Goal: Find specific page/section: Find specific page/section

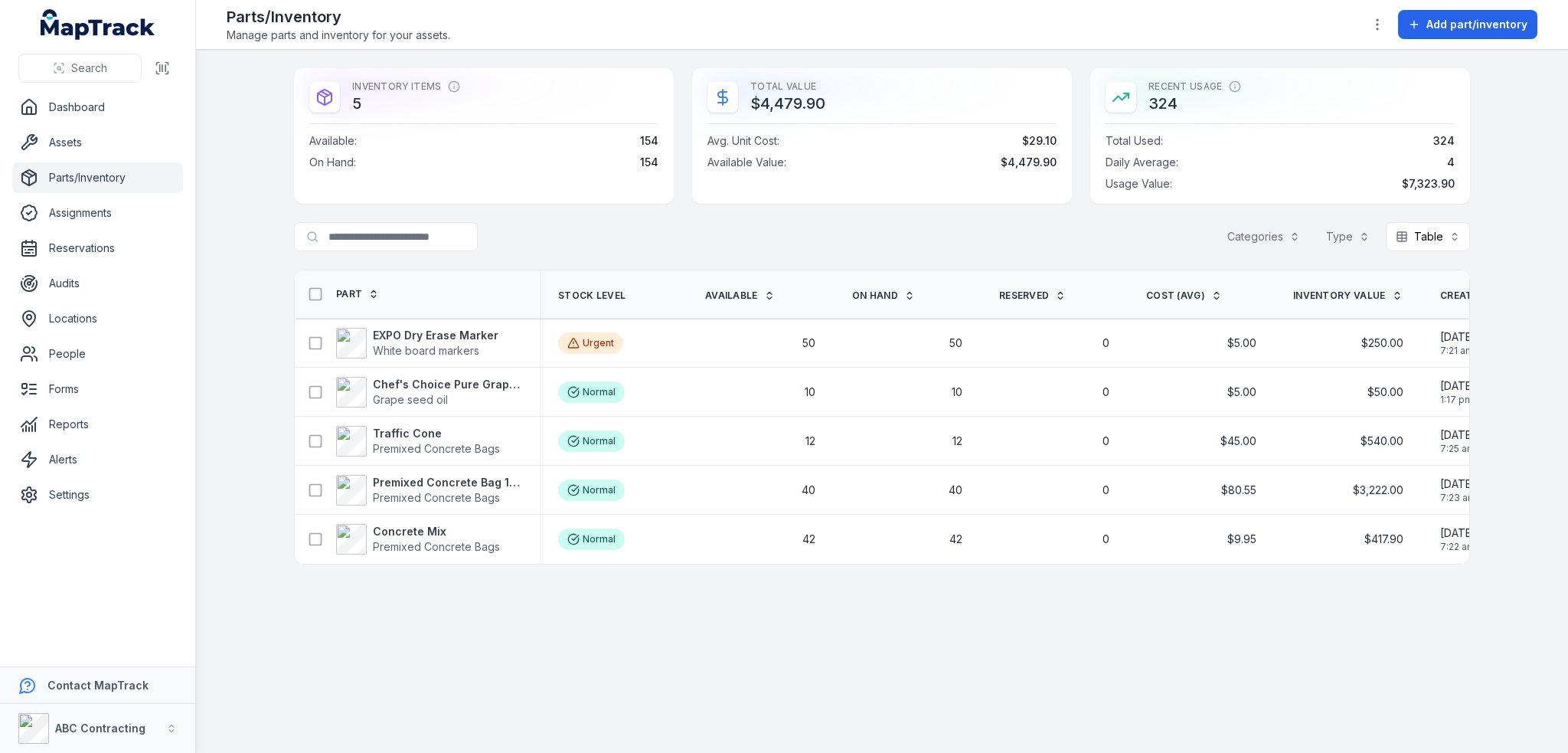
click at [1045, 665] on main "Inventory Items 5 Available : 154 On Hand : 154 Total Value $4,479.90 Avg. Unit…" at bounding box center [881, 401] width 1371 height 703
click at [1106, 593] on main "Inventory Items 5 Available : 154 On Hand : 154 Total Value $4,479.90 Avg. Unit…" at bounding box center [881, 401] width 1371 height 703
click at [1110, 590] on main "Inventory Items 5 Available : 154 On Hand : 154 Total Value $4,479.90 Avg. Unit…" at bounding box center [881, 401] width 1371 height 703
click at [1106, 599] on main "Inventory Items 5 Available : 154 On Hand : 154 Total Value $4,479.90 Avg. Unit…" at bounding box center [881, 401] width 1371 height 703
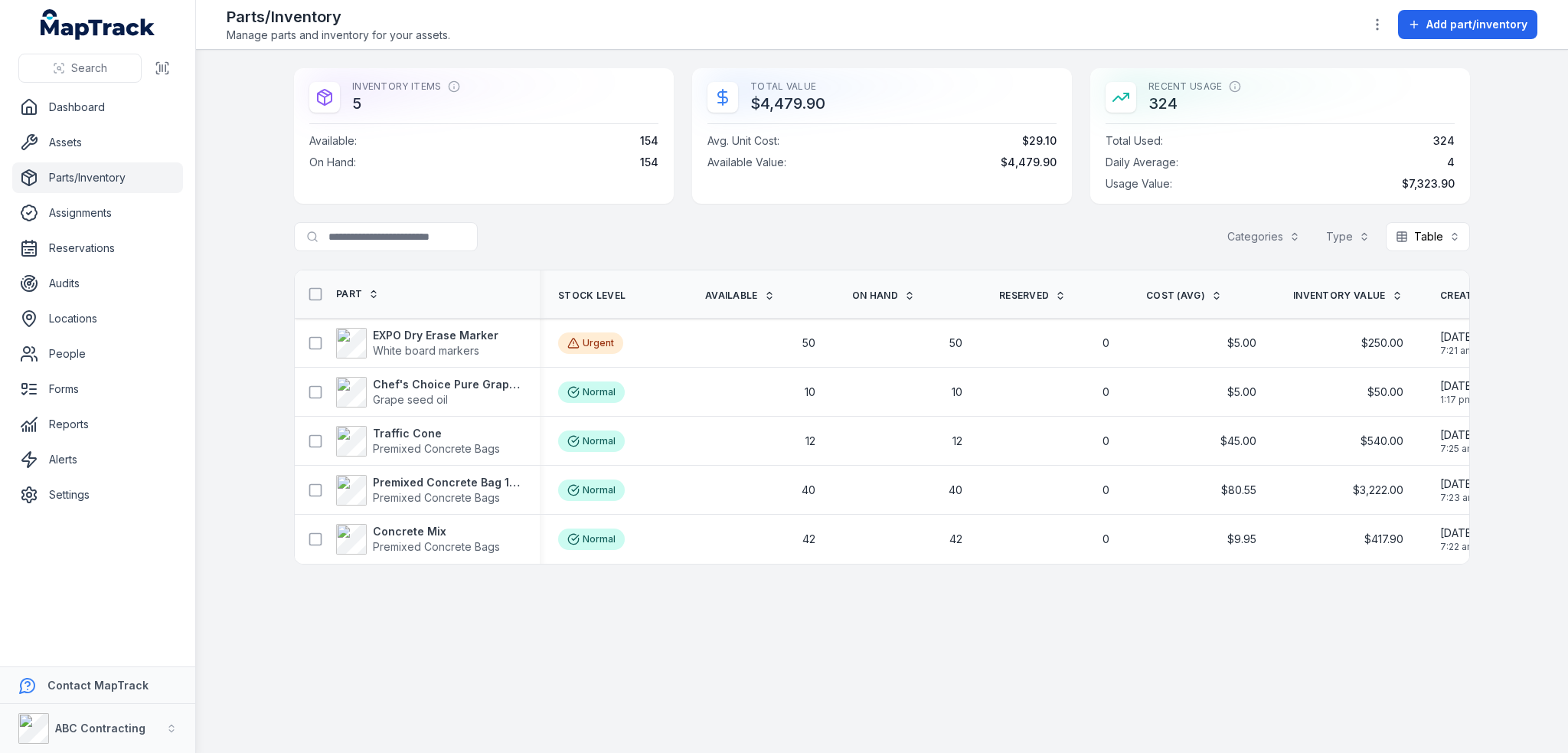
click at [1106, 599] on main "Inventory Items 5 Available : 154 On Hand : 154 Total Value $4,479.90 Avg. Unit…" at bounding box center [881, 401] width 1371 height 703
click at [1063, 220] on div "Inventory Items 5 Available : 154 On Hand : 154 Total Value $4,479.90 Avg. Unit…" at bounding box center [882, 316] width 1176 height 496
click at [989, 222] on div "Search for parts/inventory Categories Type Table *****" at bounding box center [882, 236] width 1176 height 29
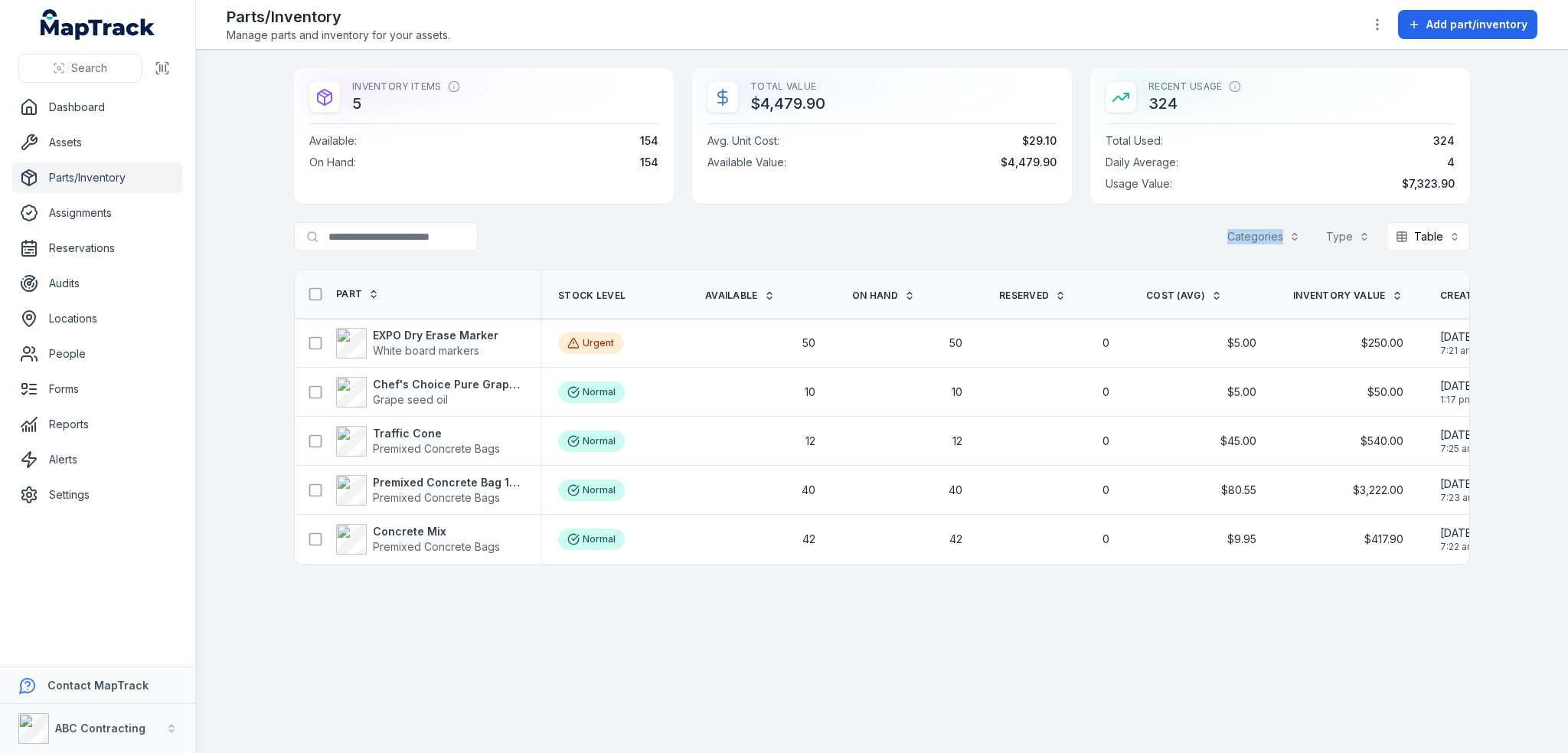
click at [995, 229] on div "Search for parts/inventory Categories Type Table *****" at bounding box center [882, 236] width 1176 height 29
click at [222, 298] on main "Inventory Items 5 Available : 154 On Hand : 154 Total Value $4,479.90 Avg. Unit…" at bounding box center [881, 401] width 1371 height 703
click at [254, 239] on main "Inventory Items 5 Available : 154 On Hand : 154 Total Value $4,479.90 Avg. Unit…" at bounding box center [881, 401] width 1371 height 703
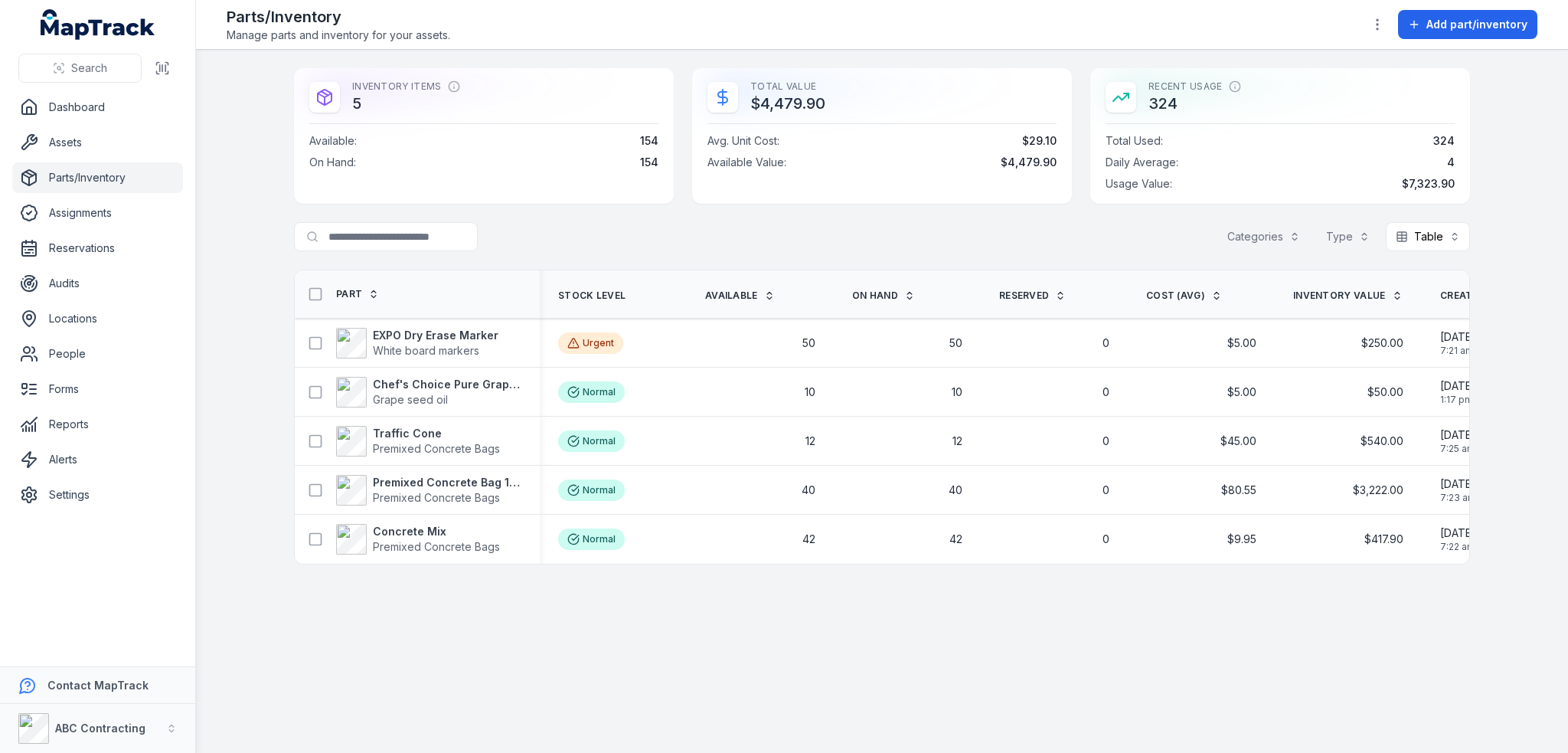
click at [254, 239] on main "Inventory Items 5 Available : 154 On Hand : 154 Total Value $4,479.90 Avg. Unit…" at bounding box center [881, 401] width 1371 height 703
click at [549, 230] on div "Search for parts/inventory Categories Type Table *****" at bounding box center [882, 236] width 1176 height 29
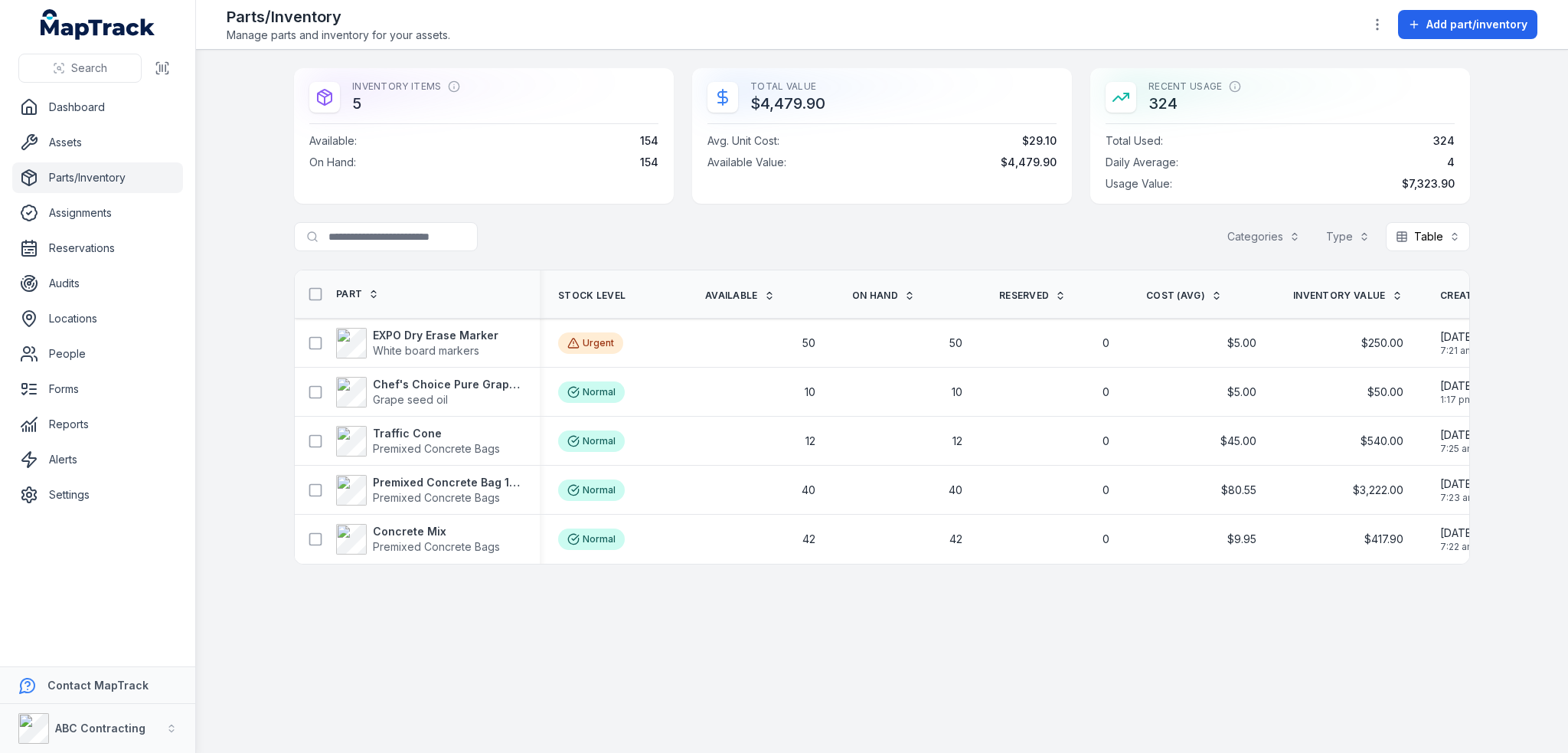
click at [549, 230] on div "Search for parts/inventory Categories Type Table *****" at bounding box center [882, 236] width 1176 height 29
click at [562, 232] on div "Search for parts/inventory Categories Type Table *****" at bounding box center [882, 236] width 1176 height 29
click at [820, 644] on main "Inventory Items 5 Available : 154 On Hand : 154 Total Value $4,479.90 Avg. Unit…" at bounding box center [881, 401] width 1371 height 703
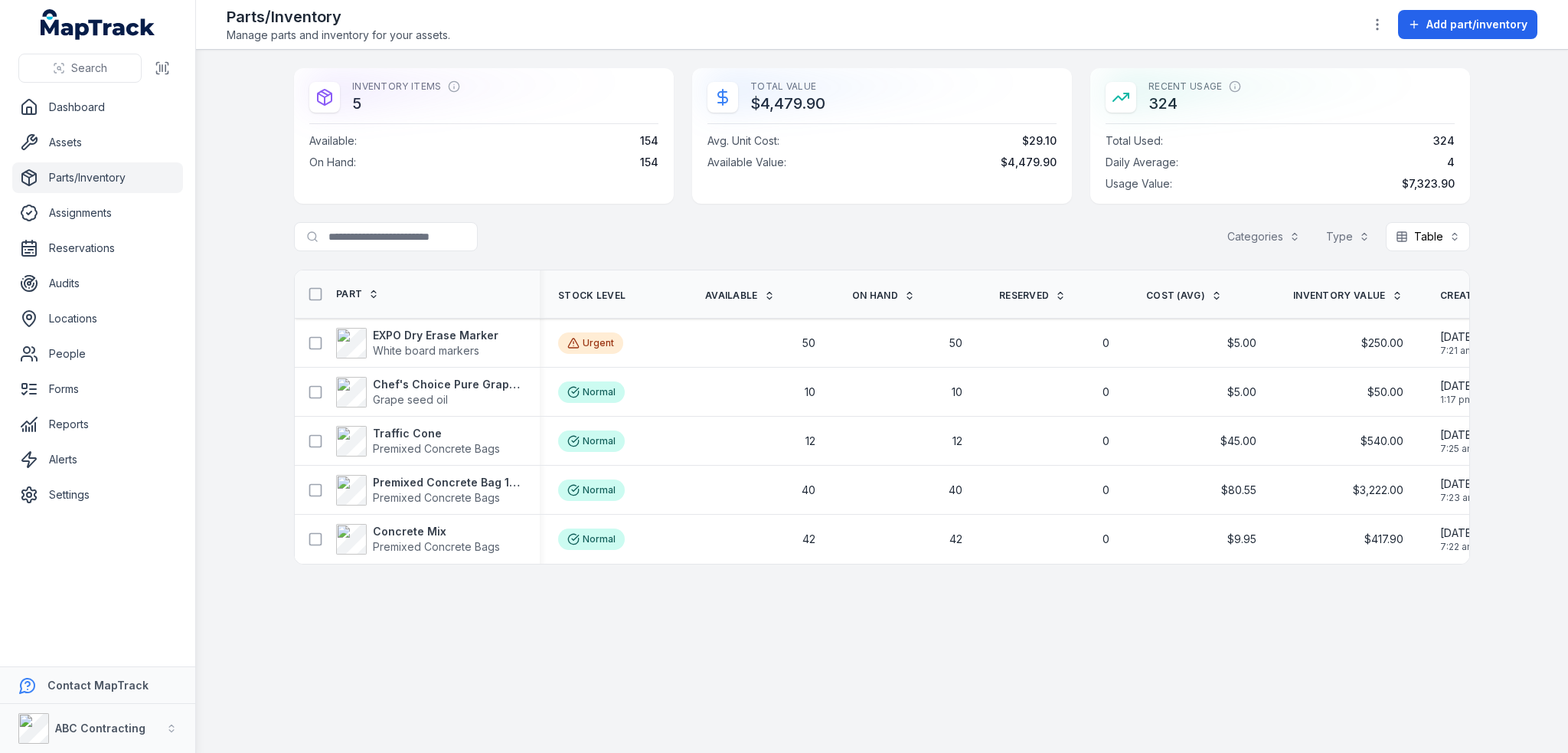
click at [818, 646] on main "Inventory Items 5 Available : 154 On Hand : 154 Total Value $4,479.90 Avg. Unit…" at bounding box center [881, 401] width 1371 height 703
click at [818, 647] on main "Inventory Items 5 Available : 154 On Hand : 154 Total Value $4,479.90 Avg. Unit…" at bounding box center [881, 401] width 1371 height 703
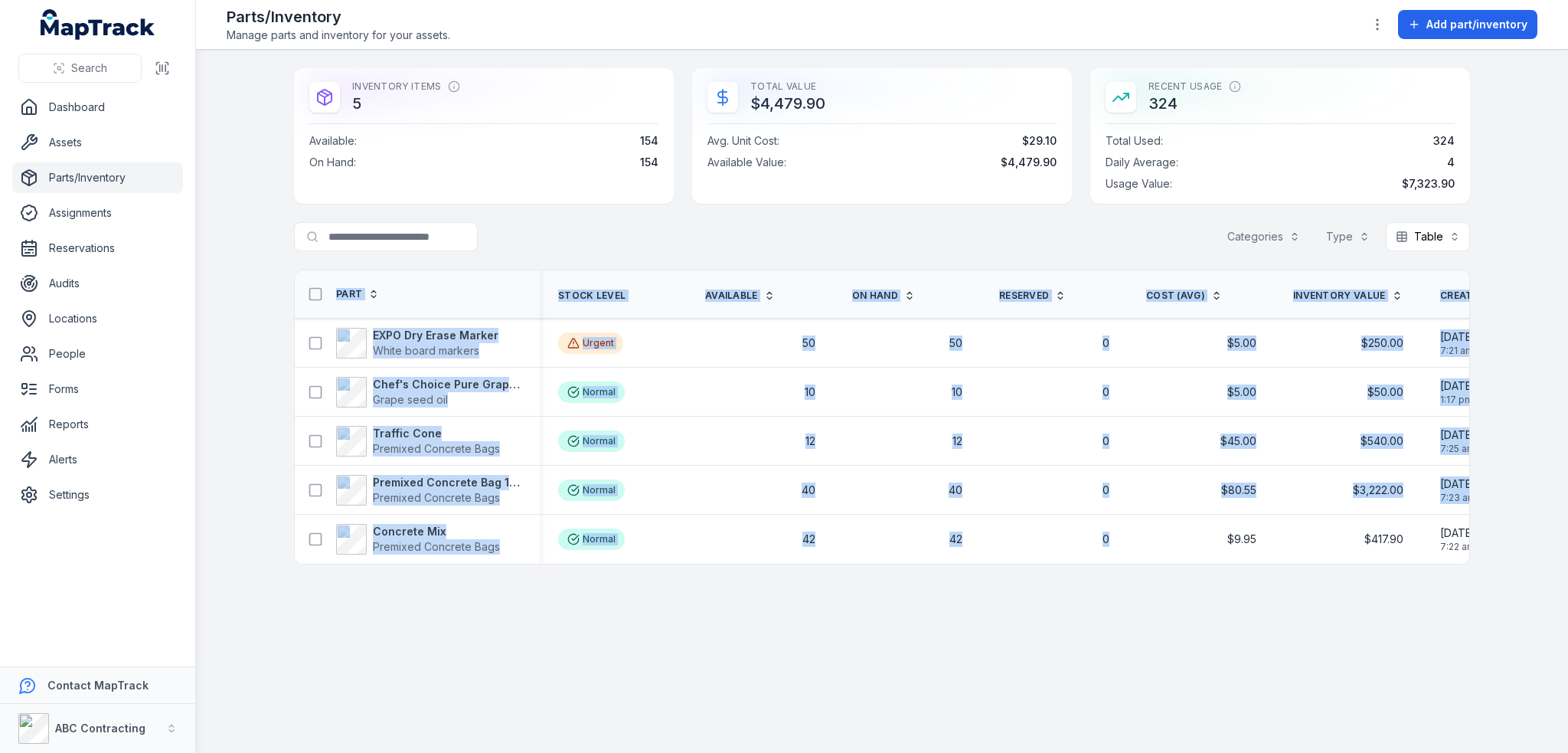
drag, startPoint x: 1112, startPoint y: 560, endPoint x: 1299, endPoint y: 586, distance: 188.8
click at [1299, 586] on main "Inventory Items 5 Available : 154 On Hand : 154 Total Value $4,479.90 Avg. Unit…" at bounding box center [881, 401] width 1371 height 703
click at [1292, 577] on main "Inventory Items 5 Available : 154 On Hand : 154 Total Value $4,479.90 Avg. Unit…" at bounding box center [881, 401] width 1371 height 703
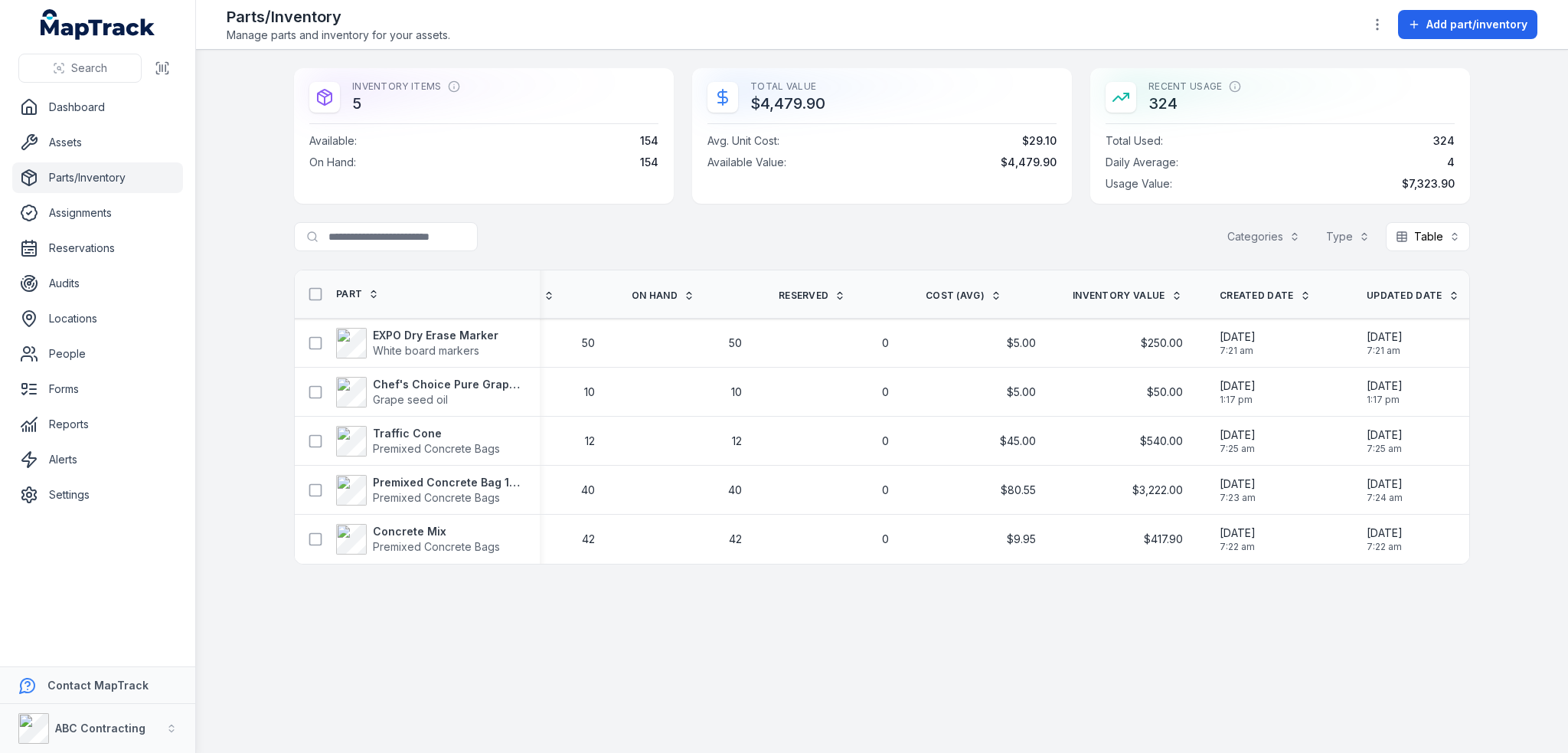
scroll to position [0, 246]
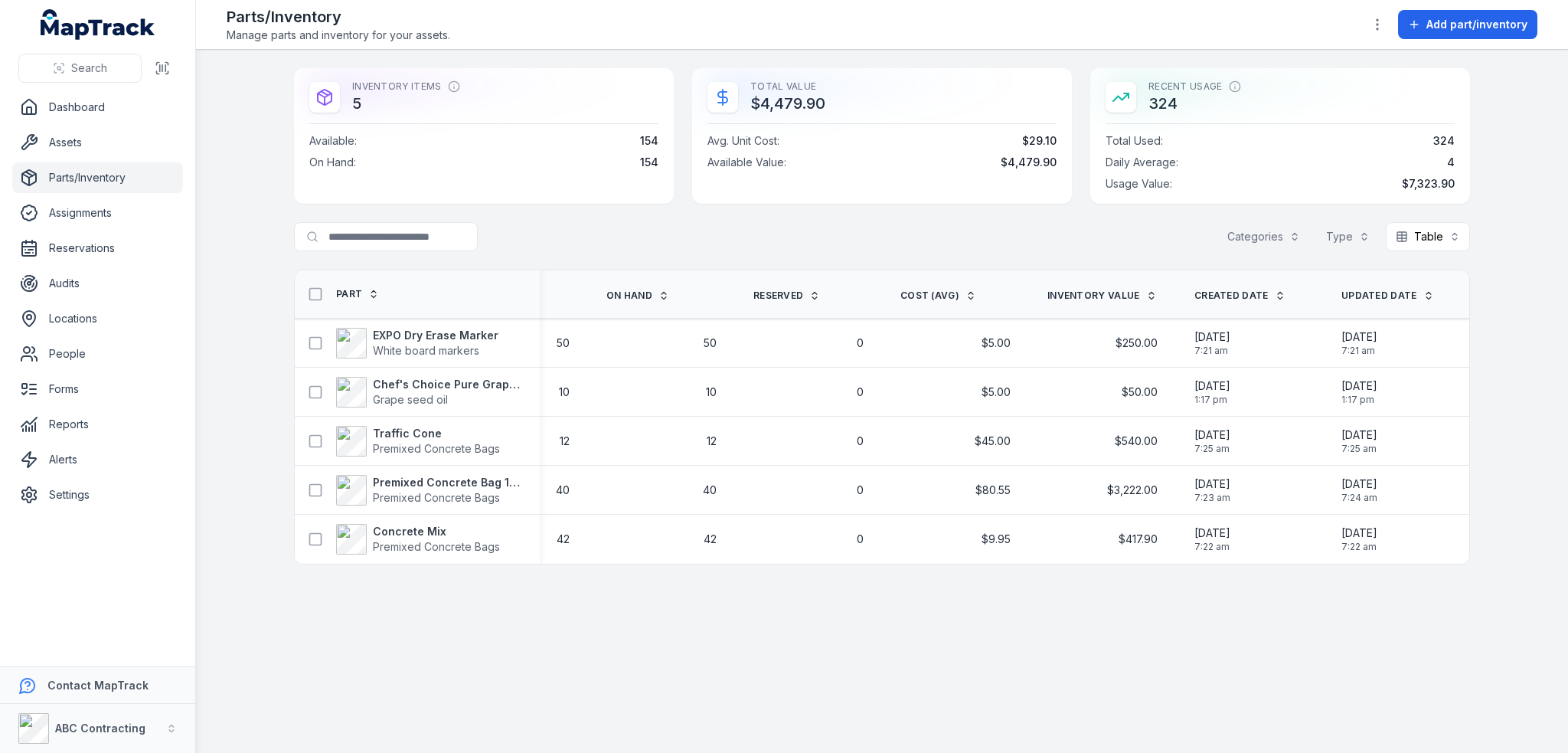
click at [1504, 598] on main "Inventory Items 5 Available : 154 On Hand : 154 Total Value $4,479.90 Avg. Unit…" at bounding box center [881, 401] width 1371 height 703
click at [1322, 640] on main "Inventory Items 5 Available : 154 On Hand : 154 Total Value $4,479.90 Avg. Unit…" at bounding box center [881, 401] width 1371 height 703
click at [1273, 643] on main "Inventory Items 5 Available : 154 On Hand : 154 Total Value $4,479.90 Avg. Unit…" at bounding box center [881, 401] width 1371 height 703
click at [1266, 644] on main "Inventory Items 5 Available : 154 On Hand : 154 Total Value $4,479.90 Avg. Unit…" at bounding box center [881, 401] width 1371 height 703
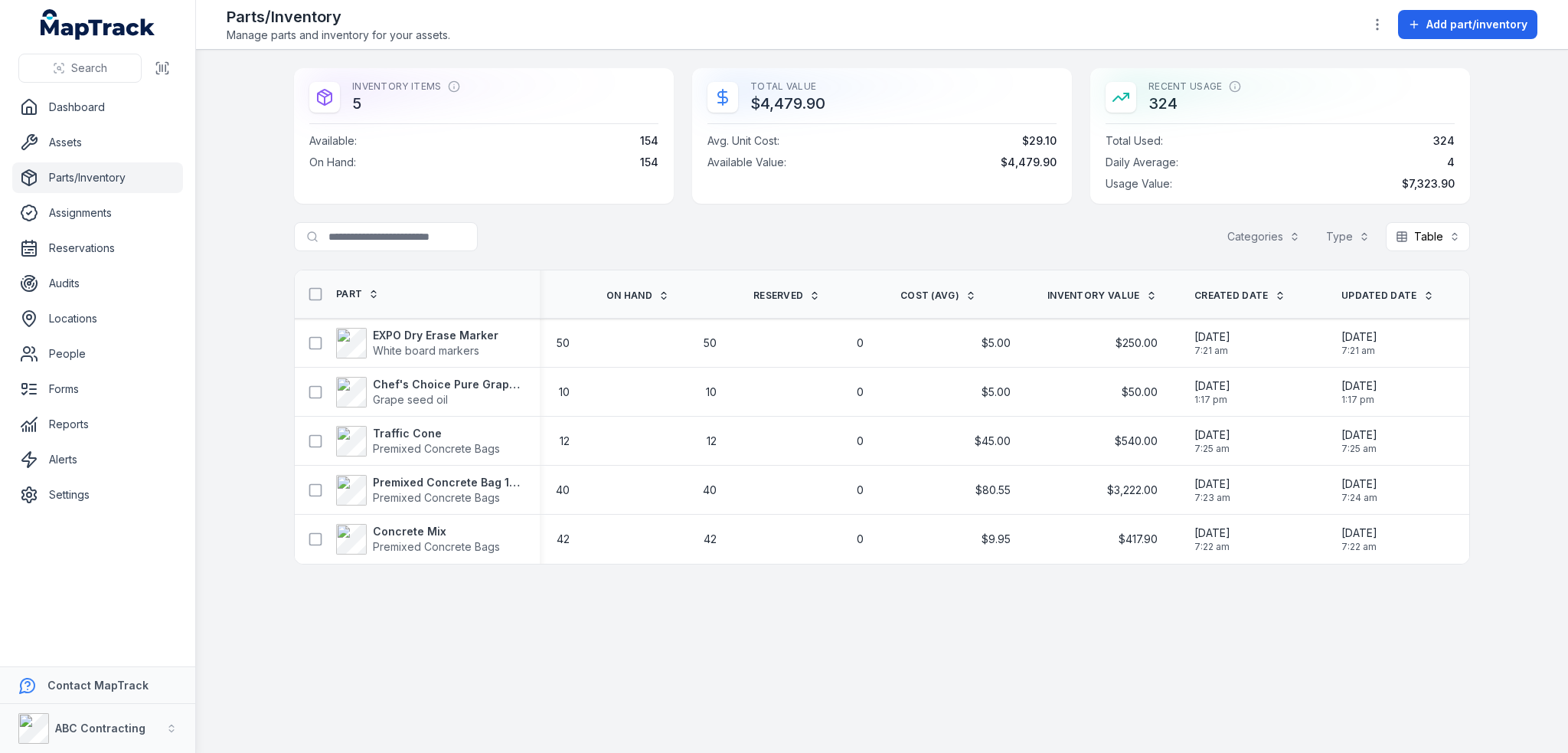
click at [1252, 646] on main "Inventory Items 5 Available : 154 On Hand : 154 Total Value $4,479.90 Avg. Unit…" at bounding box center [881, 401] width 1371 height 703
